Goal: Browse casually: Explore the website without a specific task or goal

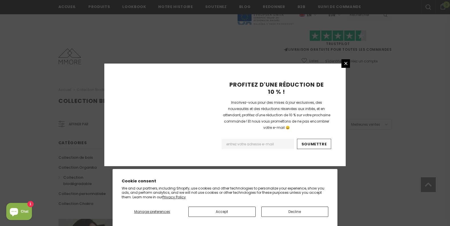
scroll to position [372, 0]
